Goal: Transaction & Acquisition: Obtain resource

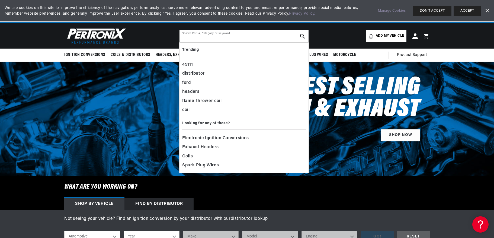
click at [200, 36] on input "text" at bounding box center [244, 36] width 129 height 12
click at [193, 73] on div "distributor" at bounding box center [244, 73] width 124 height 9
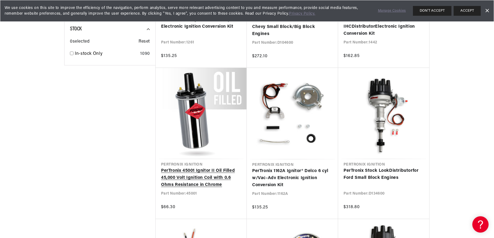
scroll to position [0, 164]
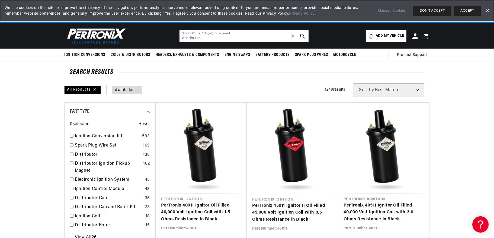
drag, startPoint x: 182, startPoint y: 38, endPoint x: 213, endPoint y: 38, distance: 31.5
click at [213, 38] on input "distributor" at bounding box center [244, 36] width 129 height 12
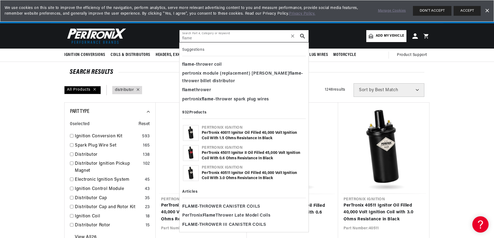
scroll to position [0, 164]
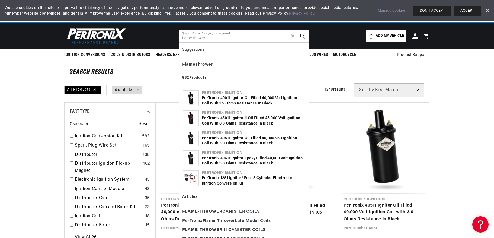
scroll to position [0, 78]
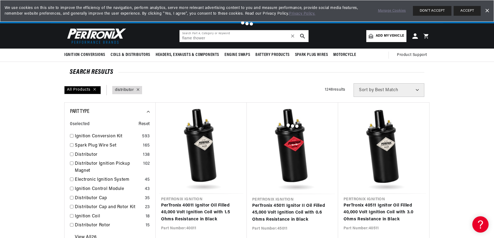
type input "flame Thrower"
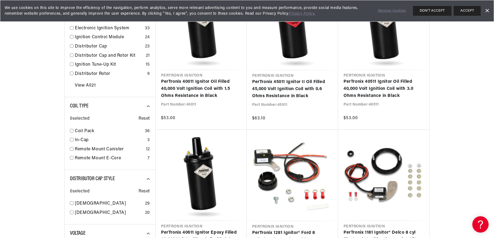
scroll to position [217, 0]
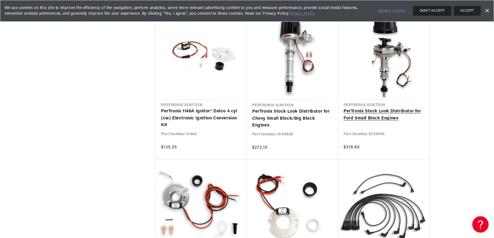
scroll to position [0, 164]
click at [377, 113] on link "PerTronix Stock Look Distributor for Ford Small Block Engines" at bounding box center [384, 115] width 80 height 14
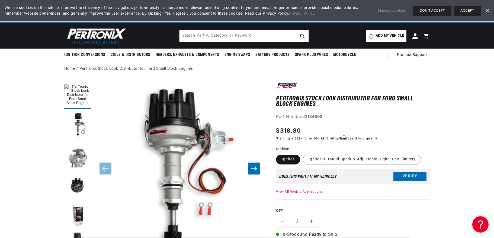
scroll to position [0, 164]
click at [78, 154] on button "Load image 3 in gallery view" at bounding box center [77, 154] width 27 height 27
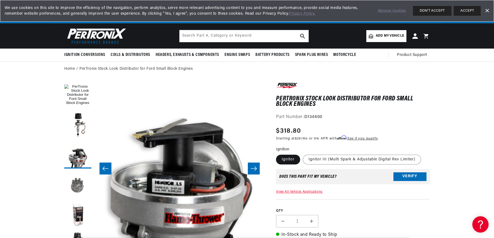
scroll to position [72, 0]
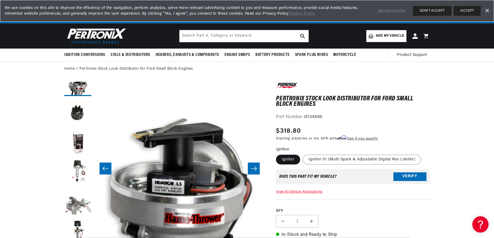
click at [76, 204] on button "Load image 7 in gallery view" at bounding box center [77, 201] width 27 height 27
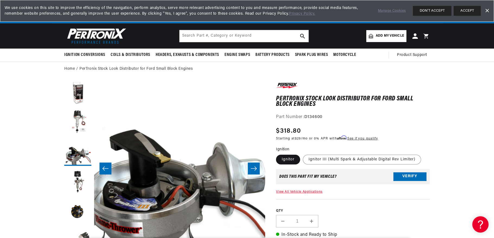
scroll to position [0, 0]
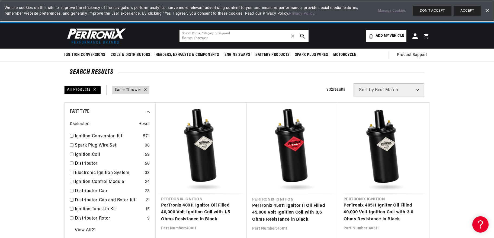
click at [212, 38] on input "flame Thrower" at bounding box center [244, 36] width 129 height 12
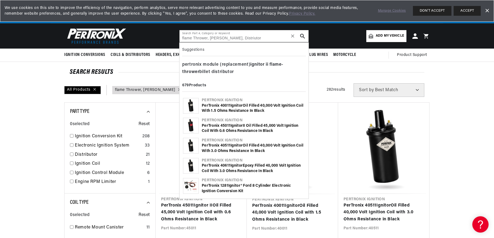
type input "flame Thrower ignitor Distributor"
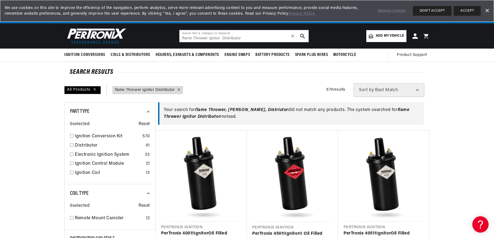
click at [301, 36] on icon "search button" at bounding box center [302, 36] width 5 height 5
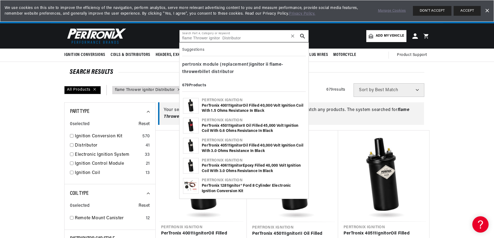
drag, startPoint x: 242, startPoint y: 38, endPoint x: 179, endPoint y: 37, distance: 62.6
click at [179, 37] on header "BETTER SEARCH RESULTS Add your vehicle's year, make, and model to find parts be…" at bounding box center [247, 35] width 393 height 25
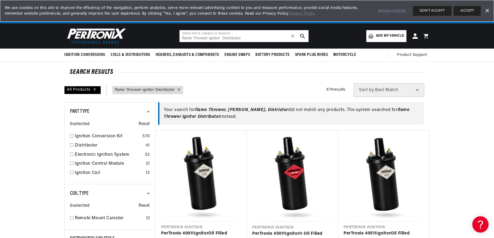
scroll to position [0, 164]
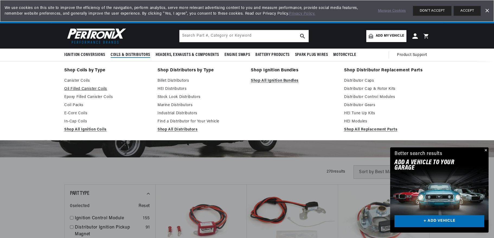
scroll to position [0, 164]
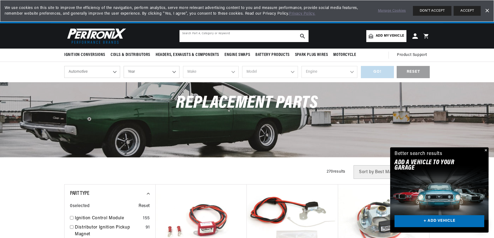
click at [197, 33] on input "text" at bounding box center [244, 36] width 129 height 12
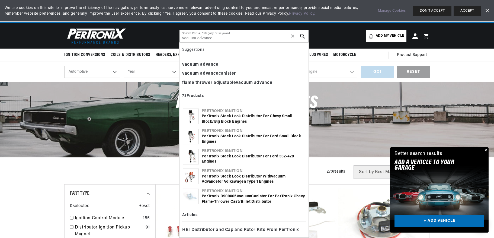
type input "vacuum advance"
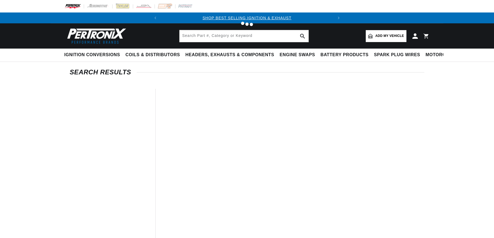
type input "vacuum advance"
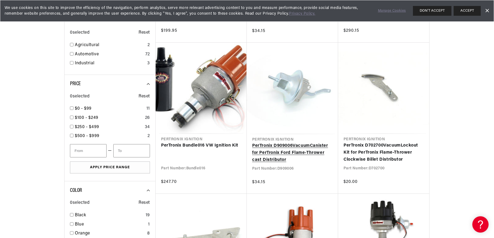
scroll to position [0, 164]
click at [271, 151] on link "PerTronix D909006 Vacuum Canister for PerTronix Ford Flame-Thrower cast Distrib…" at bounding box center [292, 152] width 81 height 21
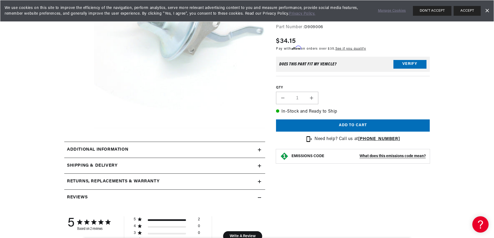
scroll to position [145, 0]
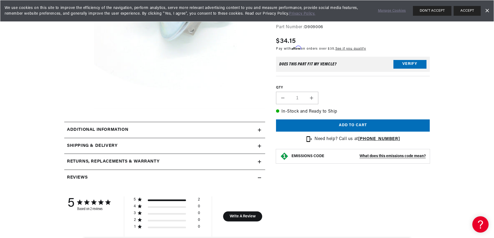
click at [259, 130] on icon at bounding box center [259, 130] width 3 height 0
click at [107, 129] on h2 "Additional information" at bounding box center [97, 129] width 61 height 7
click at [262, 129] on summary "Additional information" at bounding box center [164, 130] width 201 height 16
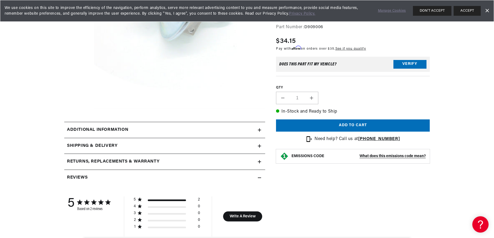
scroll to position [0, 164]
click at [75, 128] on h2 "Additional information" at bounding box center [97, 129] width 61 height 7
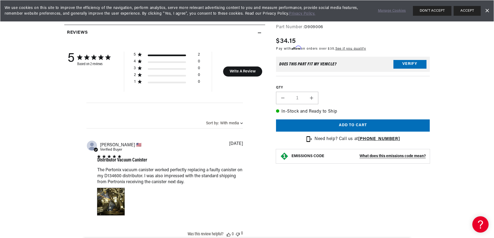
click at [112, 193] on div "Image of Review by Michael W. on April 12, 23 number 1" at bounding box center [110, 201] width 27 height 27
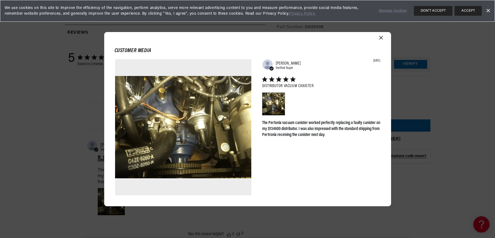
click at [382, 35] on div "Customer media Abstract user icon Michael W. Verified Buyer 04/12/23 Distributo…" at bounding box center [247, 119] width 287 height 174
click at [379, 38] on icon "Close modal" at bounding box center [381, 38] width 4 height 4
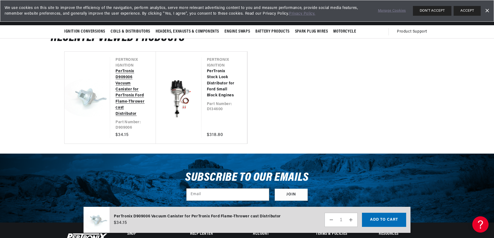
click at [125, 92] on link "PerTronix D909006 Vacuum Canister for PerTronix Ford Flame-Thrower cast Distrib…" at bounding box center [130, 92] width 29 height 49
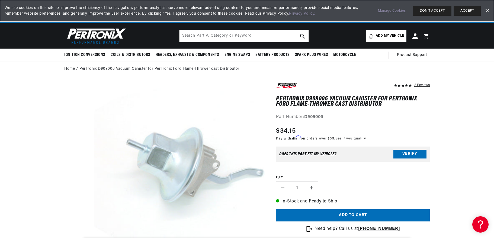
scroll to position [0, 164]
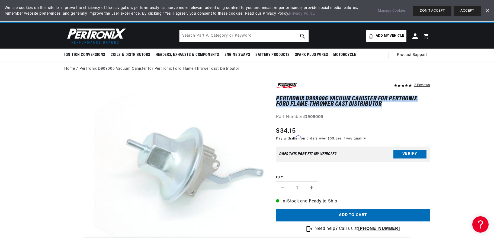
drag, startPoint x: 390, startPoint y: 105, endPoint x: 271, endPoint y: 96, distance: 118.8
copy h1 "PerTronix D909006 Vacuum Canister for PerTronix Ford Flame-Thrower cast Distrib…"
click at [473, 11] on button "ACCEPT" at bounding box center [467, 11] width 27 height 10
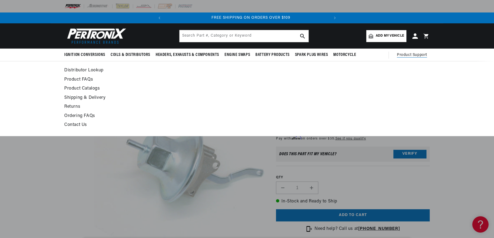
scroll to position [0, 164]
click at [406, 53] on span "Product Support" at bounding box center [412, 55] width 30 height 6
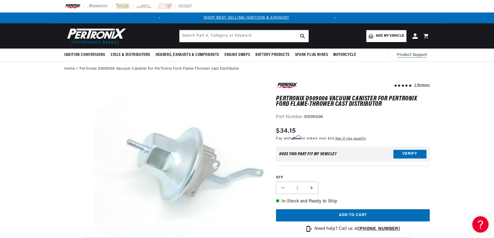
scroll to position [0, 0]
click at [412, 54] on span "Product Support" at bounding box center [412, 55] width 30 height 6
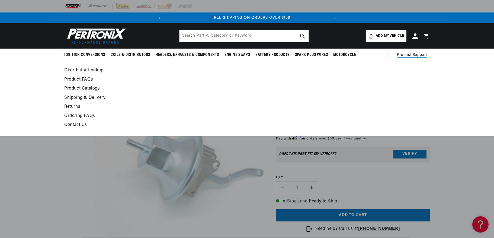
scroll to position [0, 164]
click at [69, 123] on link "Contact Us" at bounding box center [197, 125] width 267 height 8
click at [406, 55] on span "Product Support" at bounding box center [412, 55] width 30 height 6
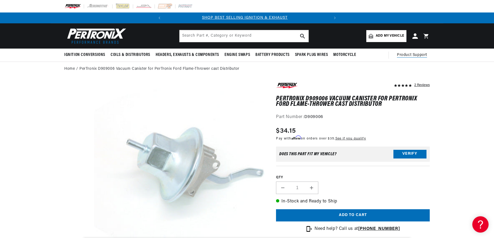
scroll to position [0, 0]
click at [406, 55] on span "Product Support" at bounding box center [412, 55] width 30 height 6
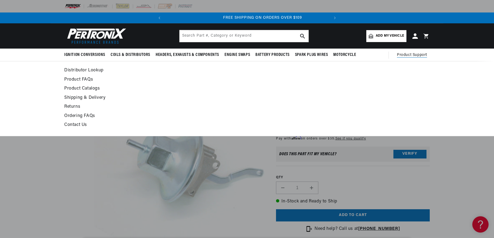
scroll to position [0, 164]
click at [82, 88] on link "Product Catalogs" at bounding box center [197, 89] width 267 height 8
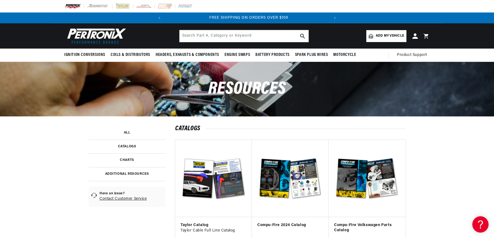
scroll to position [0, 164]
click at [126, 157] on link at bounding box center [127, 160] width 77 height 14
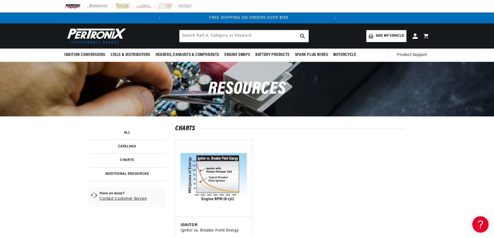
scroll to position [0, 164]
click at [129, 144] on link at bounding box center [127, 146] width 77 height 14
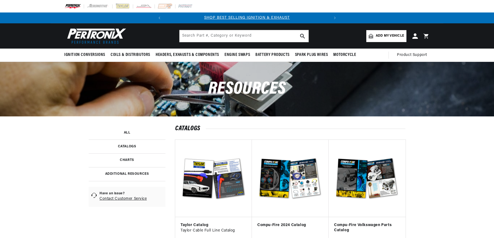
click at [127, 175] on link at bounding box center [127, 174] width 77 height 14
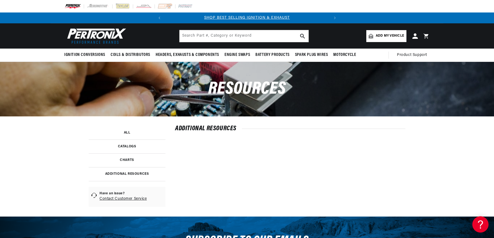
click at [139, 172] on link at bounding box center [127, 174] width 77 height 14
click at [126, 145] on link at bounding box center [127, 146] width 77 height 14
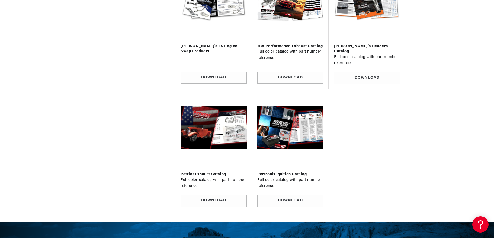
scroll to position [434, 0]
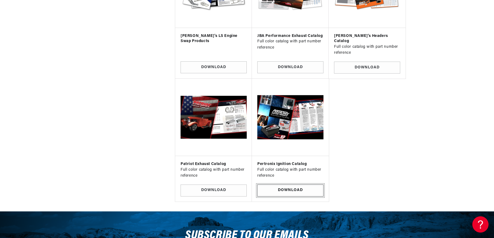
click at [289, 184] on link "Download" at bounding box center [290, 190] width 66 height 12
